Goal: Task Accomplishment & Management: Complete application form

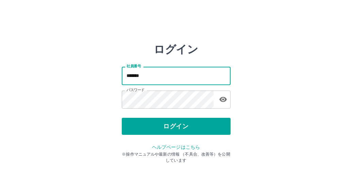
drag, startPoint x: 153, startPoint y: 79, endPoint x: 114, endPoint y: 85, distance: 39.5
click at [114, 85] on div "ログイン 社員番号 ******* 社員番号 パスワード パスワード ログイン ヘルプページはこちら ※操作マニュアルや最新の情報 （不具合、改善等）を公開し…" at bounding box center [176, 97] width 352 height 109
type input "*******"
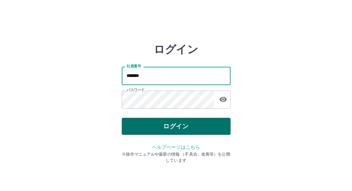
click at [143, 120] on button "ログイン" at bounding box center [176, 126] width 109 height 17
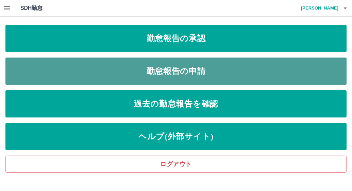
click at [202, 67] on link "勤怠報告の申請" at bounding box center [175, 70] width 341 height 27
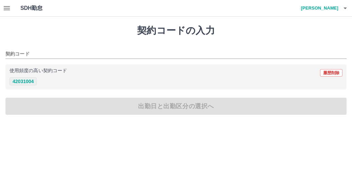
click at [25, 81] on button "42031004" at bounding box center [23, 81] width 27 height 8
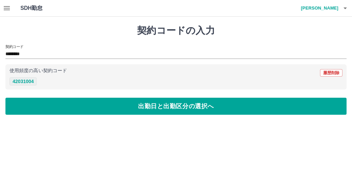
type input "********"
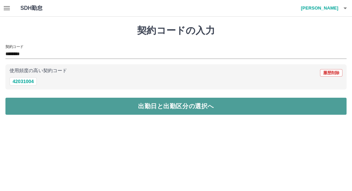
click at [51, 106] on button "出勤日と出勤区分の選択へ" at bounding box center [175, 106] width 341 height 17
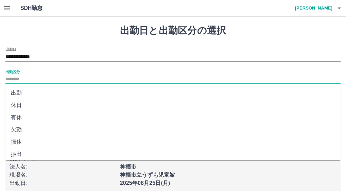
click at [67, 80] on input "出勤区分" at bounding box center [172, 79] width 335 height 9
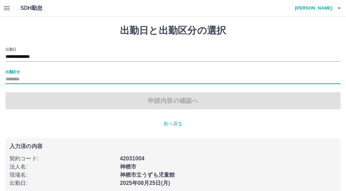
click at [67, 80] on input "出勤区分" at bounding box center [172, 79] width 335 height 9
click at [179, 83] on input "出勤区分" at bounding box center [172, 79] width 335 height 9
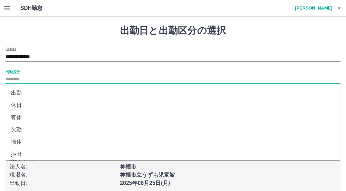
click at [157, 79] on input "出勤区分" at bounding box center [172, 79] width 335 height 9
click at [70, 96] on li "出勤" at bounding box center [172, 93] width 335 height 12
type input "**"
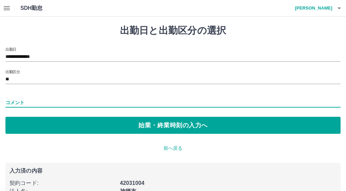
click at [73, 103] on input "コメント" at bounding box center [172, 103] width 335 height 10
click at [73, 100] on input "コメント" at bounding box center [172, 103] width 335 height 10
click at [262, 157] on div "**********" at bounding box center [173, 121] width 346 height 208
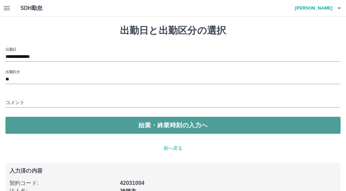
click at [198, 125] on button "始業・終業時刻の入力へ" at bounding box center [172, 125] width 335 height 17
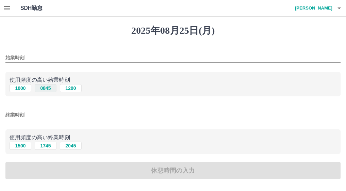
click at [52, 90] on button "0845" at bounding box center [46, 88] width 22 height 8
type input "****"
click at [46, 145] on button "1745" at bounding box center [46, 145] width 22 height 8
type input "****"
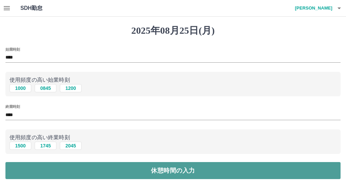
click at [176, 171] on button "休憩時間の入力" at bounding box center [172, 170] width 335 height 17
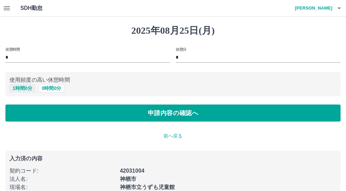
click at [21, 90] on button "1 時間 0 分" at bounding box center [23, 88] width 26 height 8
type input "*"
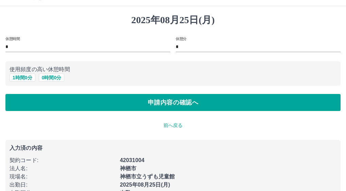
scroll to position [14, 0]
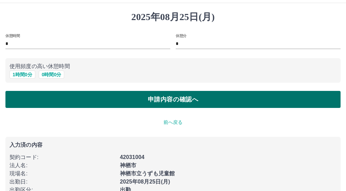
click at [188, 102] on button "申請内容の確認へ" at bounding box center [172, 99] width 335 height 17
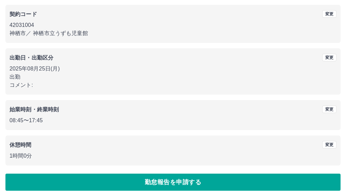
scroll to position [64, 0]
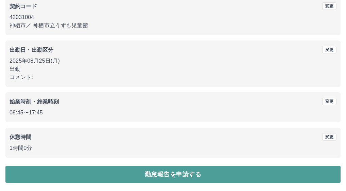
click at [243, 173] on button "勤怠報告を申請する" at bounding box center [172, 174] width 335 height 17
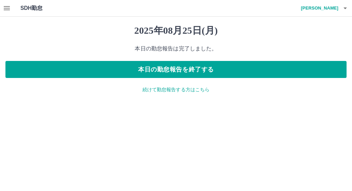
click at [7, 9] on icon "button" at bounding box center [7, 8] width 8 height 8
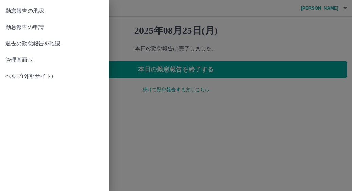
click at [14, 12] on span "勤怠報告の承認" at bounding box center [54, 11] width 98 height 8
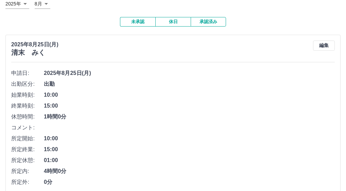
scroll to position [81, 0]
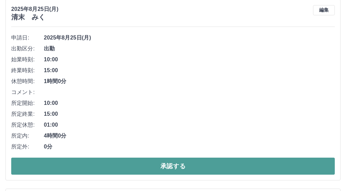
click at [239, 166] on button "承認する" at bounding box center [173, 165] width 324 height 17
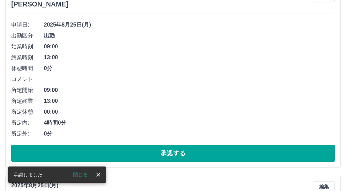
scroll to position [96, 0]
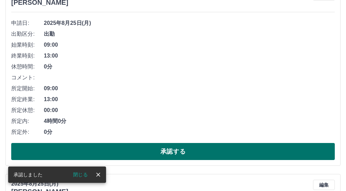
click at [217, 153] on button "承認する" at bounding box center [173, 151] width 324 height 17
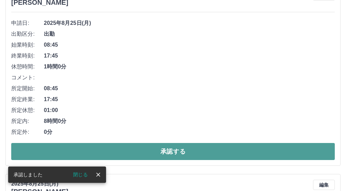
click at [248, 147] on button "承認する" at bounding box center [173, 151] width 324 height 17
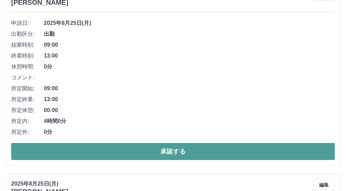
click at [172, 150] on button "承認する" at bounding box center [173, 151] width 324 height 17
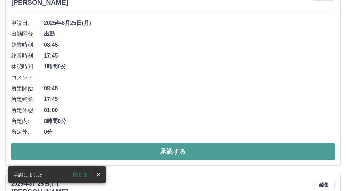
click at [272, 156] on button "承認する" at bounding box center [173, 151] width 324 height 17
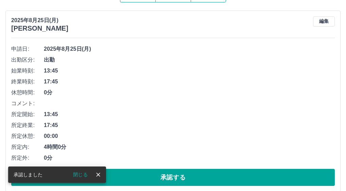
scroll to position [71, 0]
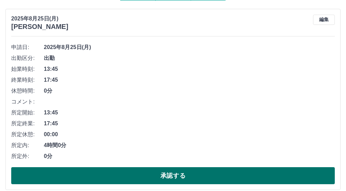
click at [306, 176] on button "承認する" at bounding box center [173, 175] width 324 height 17
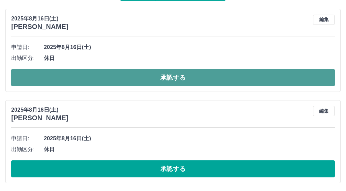
click at [287, 78] on button "承認する" at bounding box center [173, 77] width 324 height 17
